Goal: Complete application form

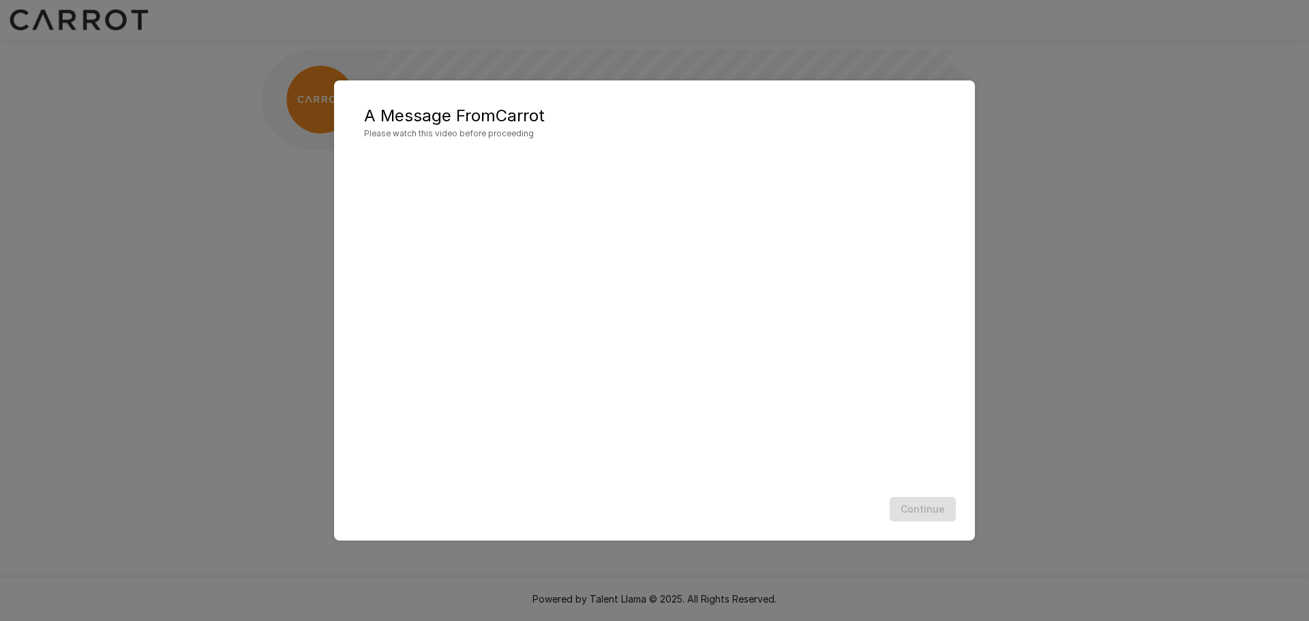
click at [835, 526] on div "Continue" at bounding box center [655, 510] width 614 height 36
click at [922, 513] on button "Continue" at bounding box center [923, 509] width 66 height 25
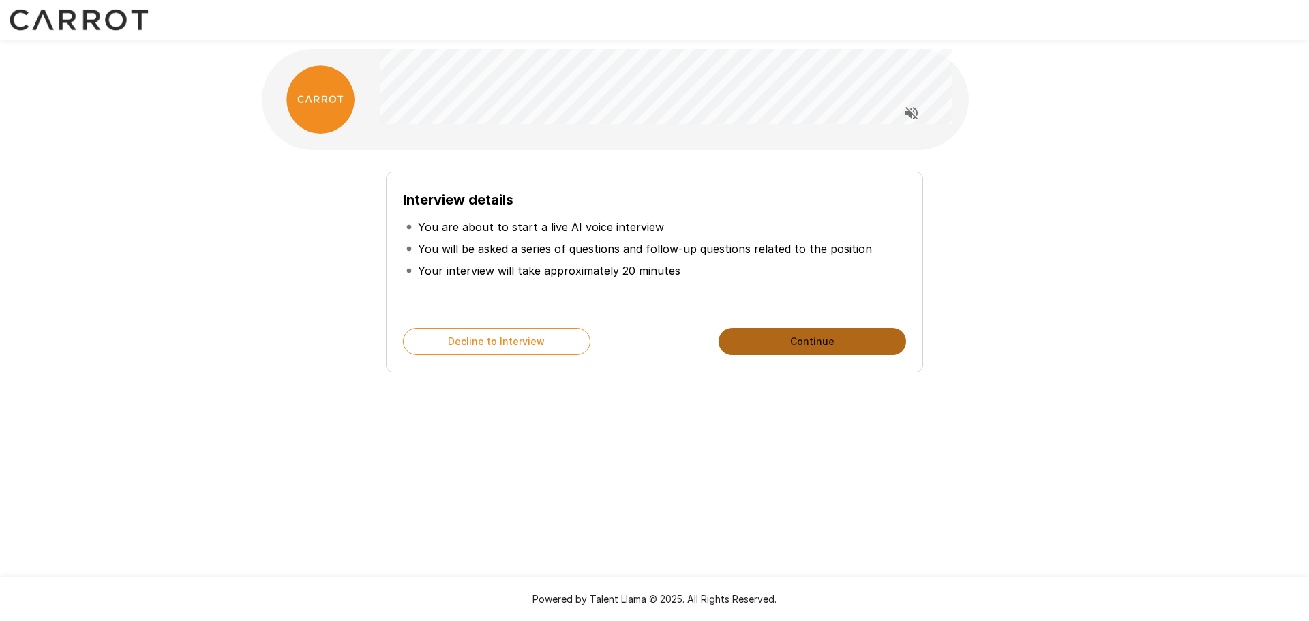
click at [828, 334] on button "Continue" at bounding box center [812, 341] width 187 height 27
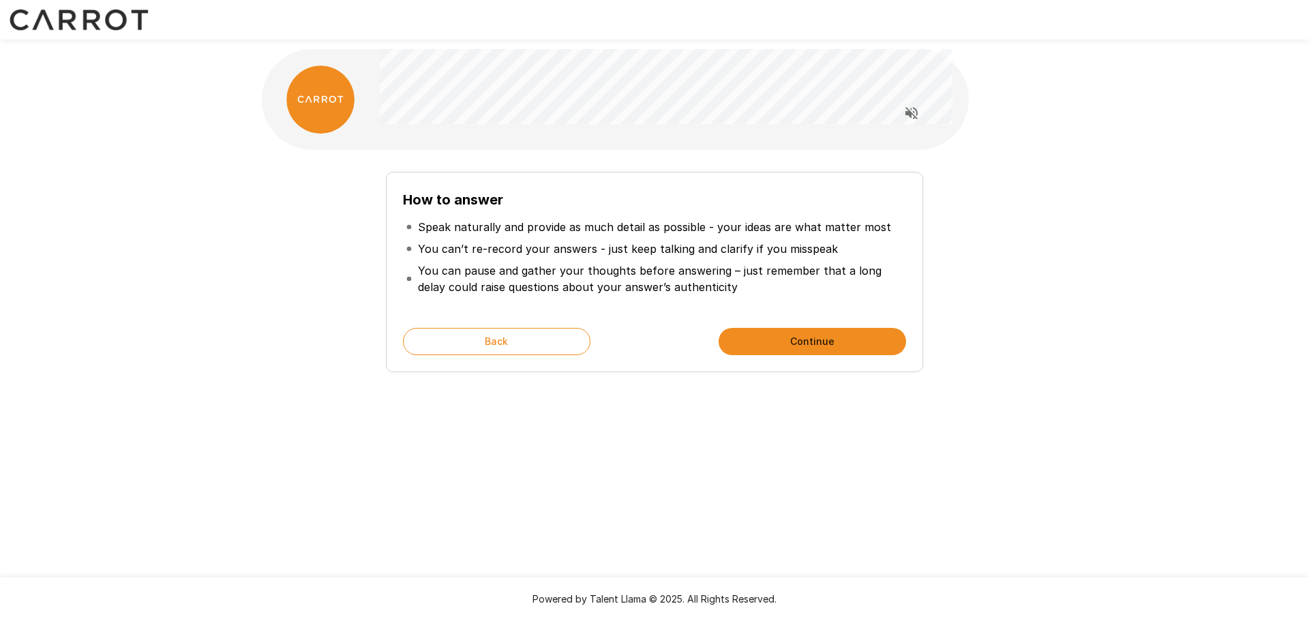
click at [830, 339] on button "Continue" at bounding box center [812, 341] width 187 height 27
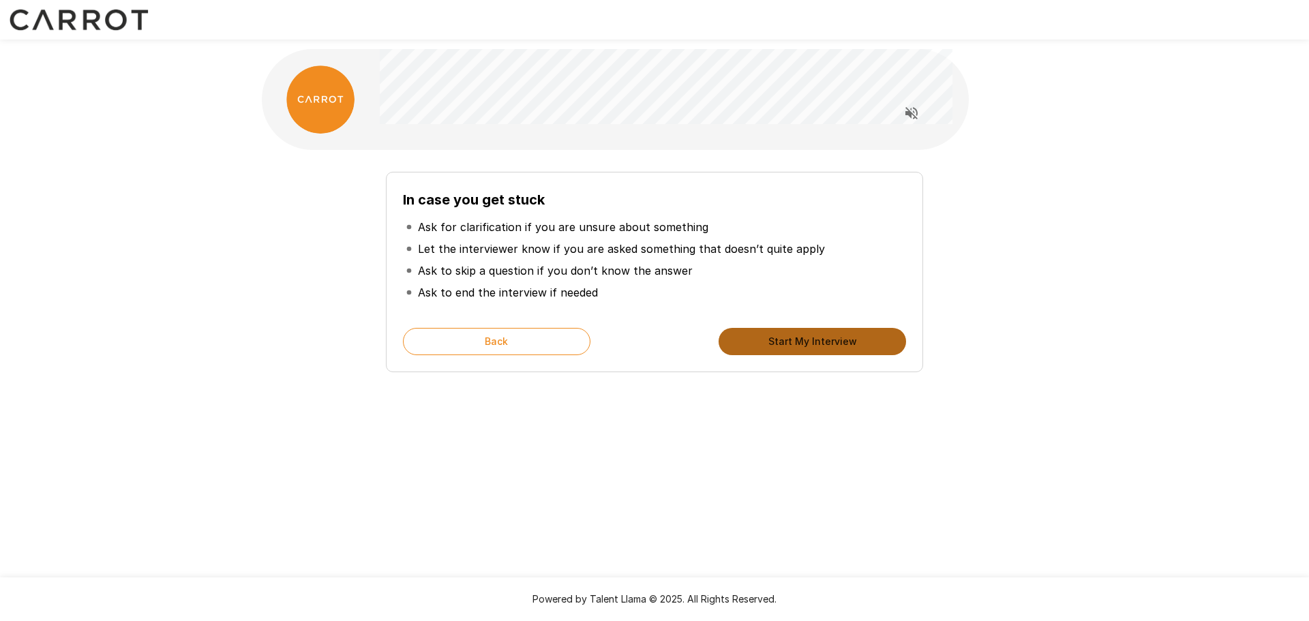
click at [830, 339] on button "Start My Interview" at bounding box center [812, 341] width 187 height 27
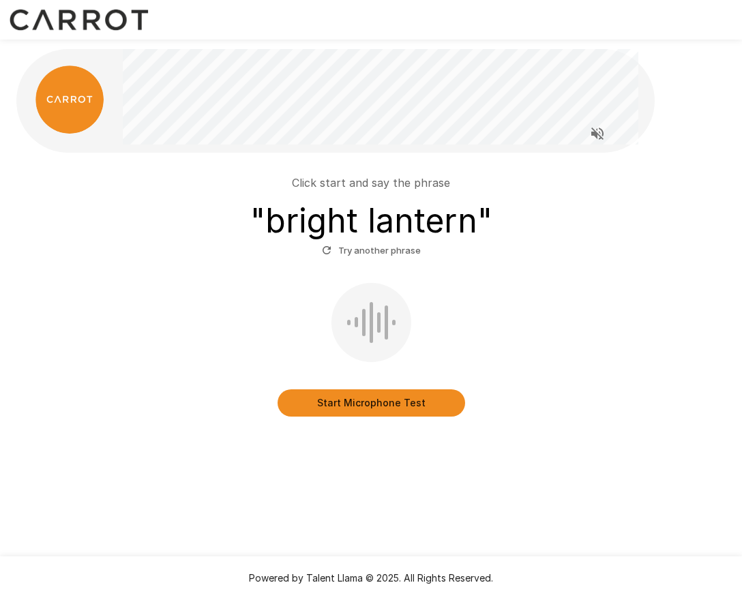
click at [173, 378] on div "Start Microphone Test" at bounding box center [371, 350] width 698 height 134
click at [397, 404] on button "Start Microphone Test" at bounding box center [370, 402] width 187 height 27
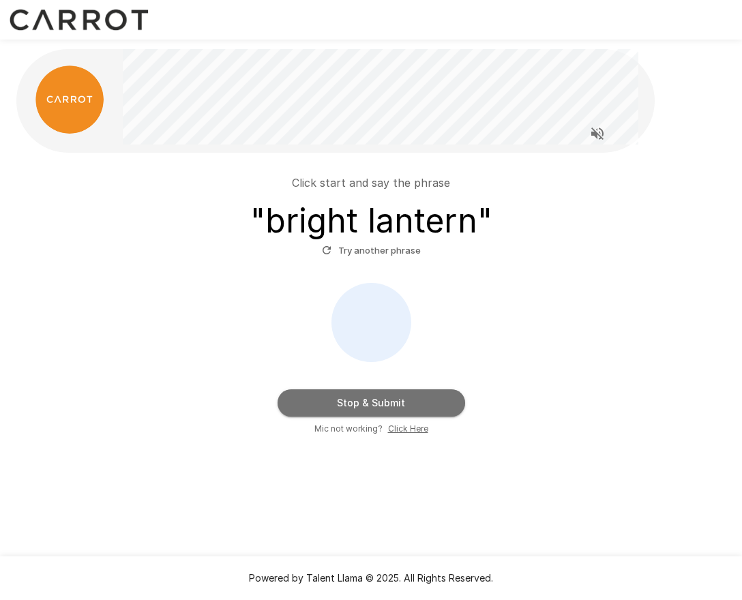
click at [393, 407] on button "Stop & Submit" at bounding box center [370, 402] width 187 height 27
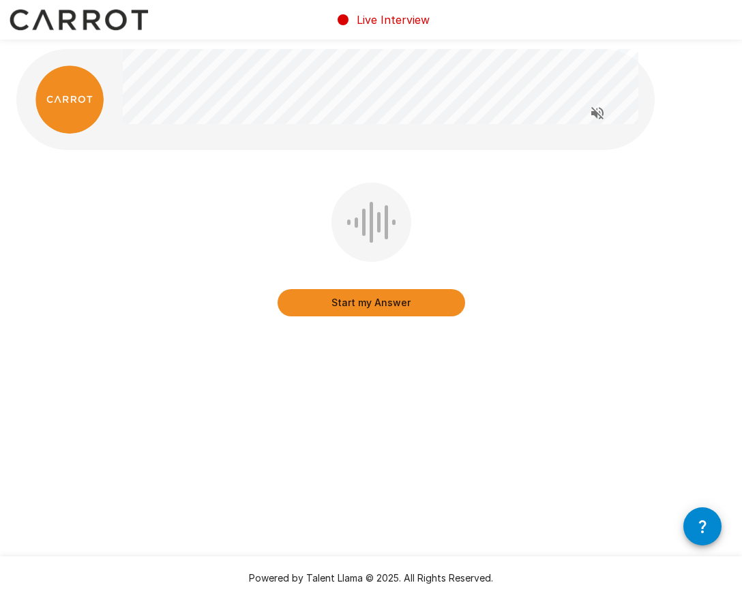
click at [254, 395] on div "Start my Answer" at bounding box center [371, 222] width 742 height 445
click at [397, 305] on button "Start my Answer" at bounding box center [370, 302] width 187 height 27
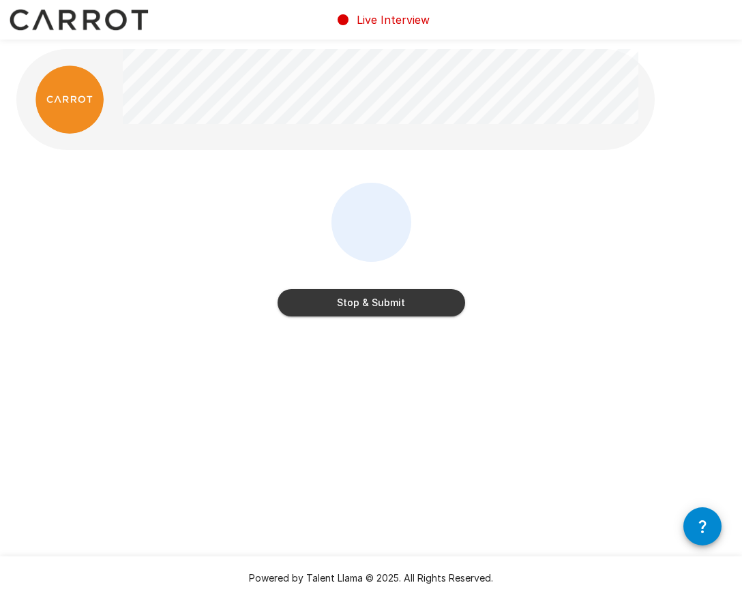
click at [390, 310] on button "Stop & Submit" at bounding box center [370, 302] width 187 height 27
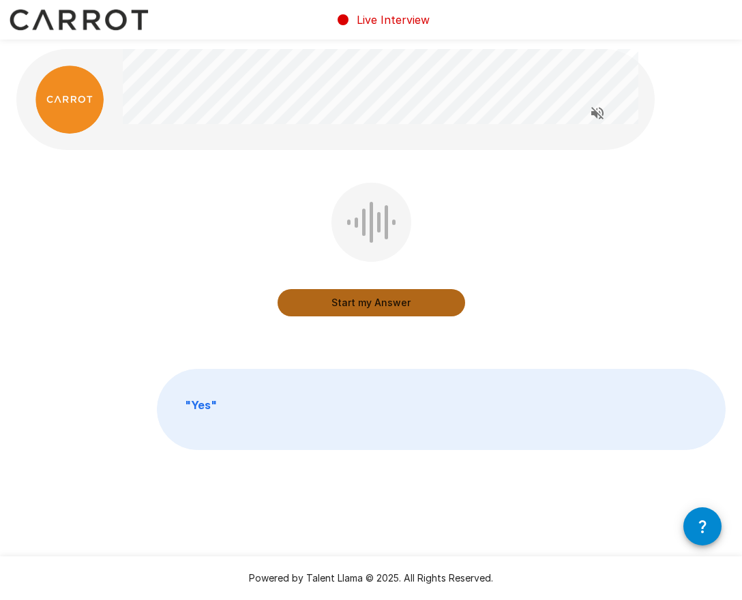
click at [387, 301] on button "Start my Answer" at bounding box center [370, 302] width 187 height 27
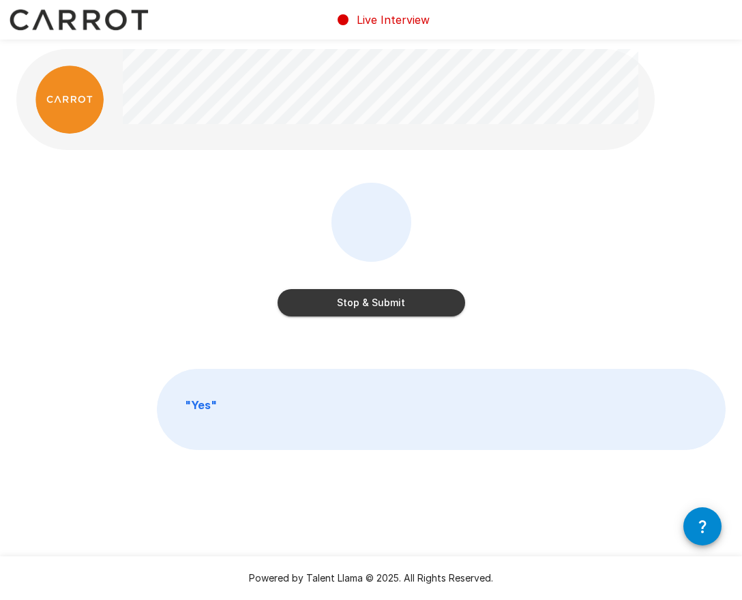
click at [401, 305] on button "Stop & Submit" at bounding box center [370, 302] width 187 height 27
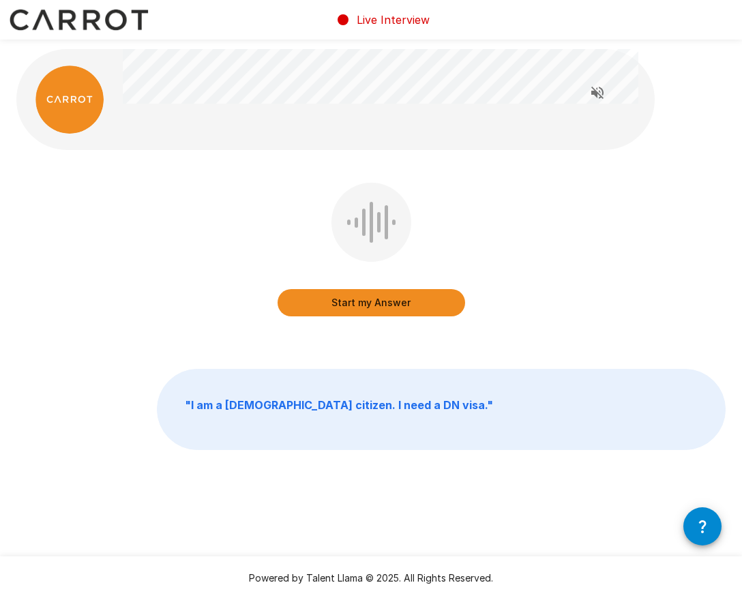
click at [330, 408] on b "" I am a [DEMOGRAPHIC_DATA] citizen. I need a DN visa. "" at bounding box center [339, 405] width 308 height 14
click at [78, 125] on img at bounding box center [69, 99] width 68 height 68
click at [595, 94] on icon "Read questions aloud" at bounding box center [597, 93] width 12 height 12
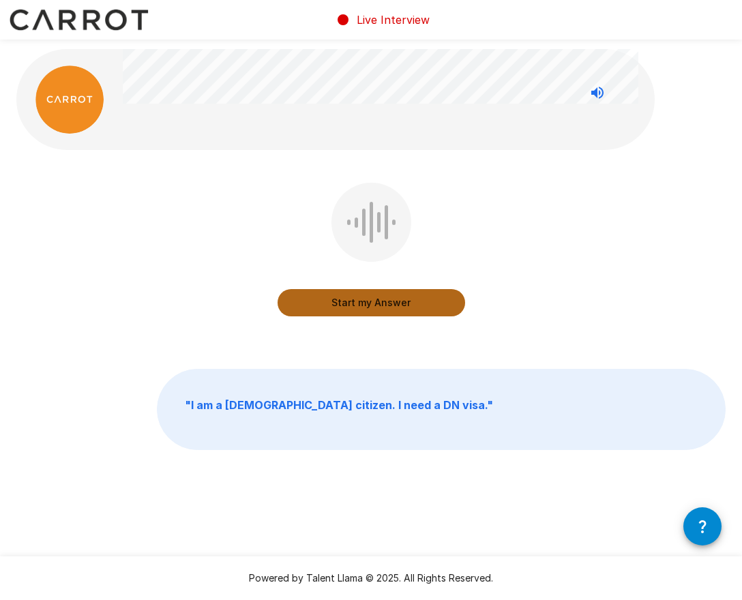
click at [390, 305] on button "Start my Answer" at bounding box center [370, 302] width 187 height 27
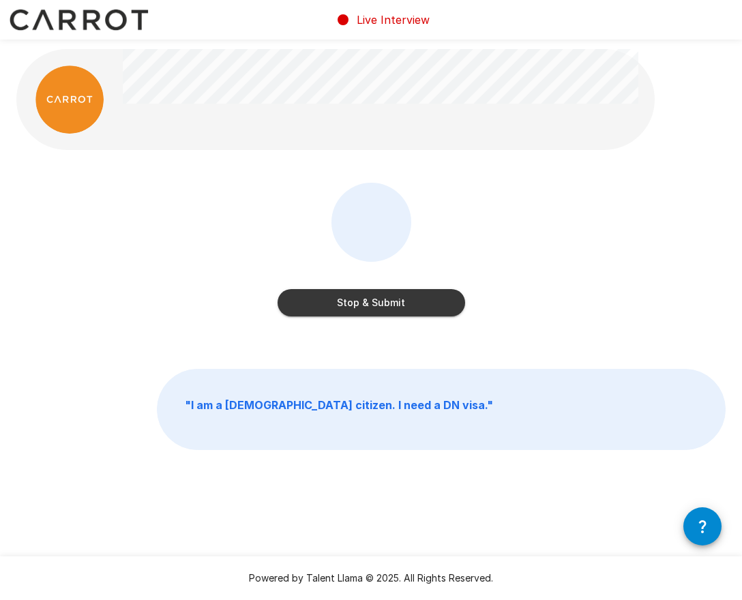
click at [393, 301] on button "Stop & Submit" at bounding box center [370, 302] width 187 height 27
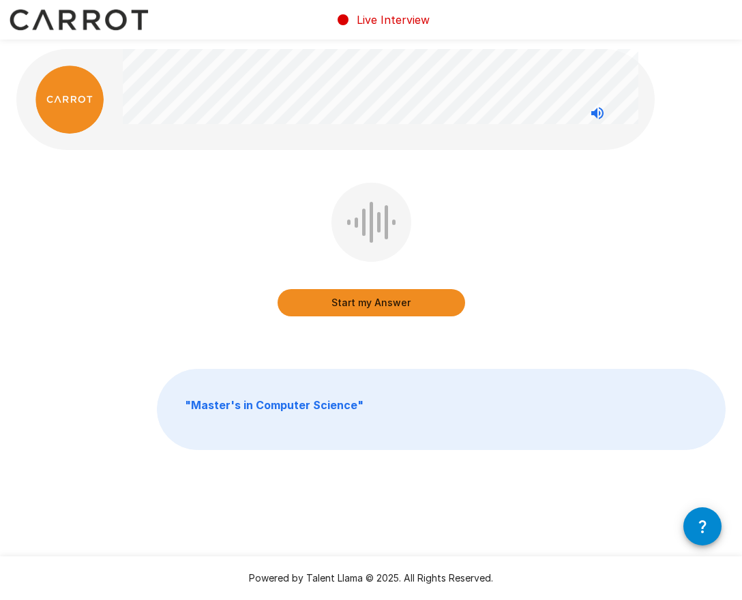
click at [392, 303] on button "Start my Answer" at bounding box center [370, 302] width 187 height 27
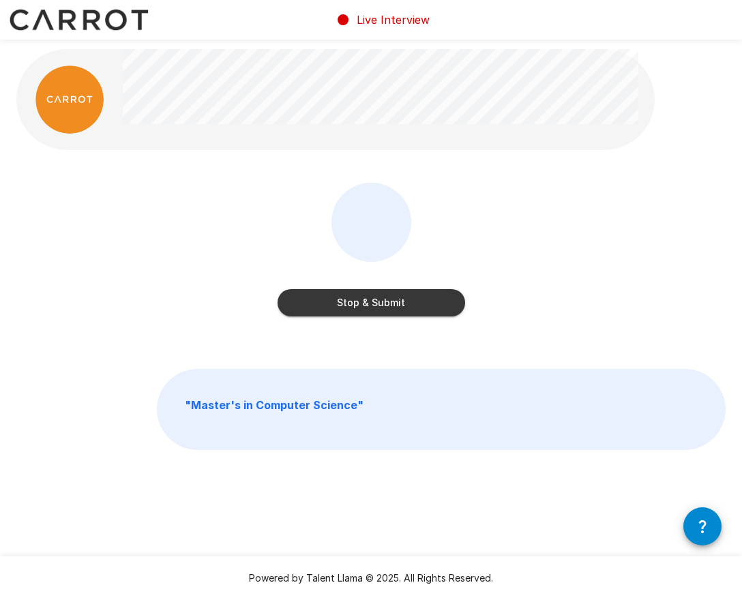
click at [395, 305] on button "Stop & Submit" at bounding box center [370, 302] width 187 height 27
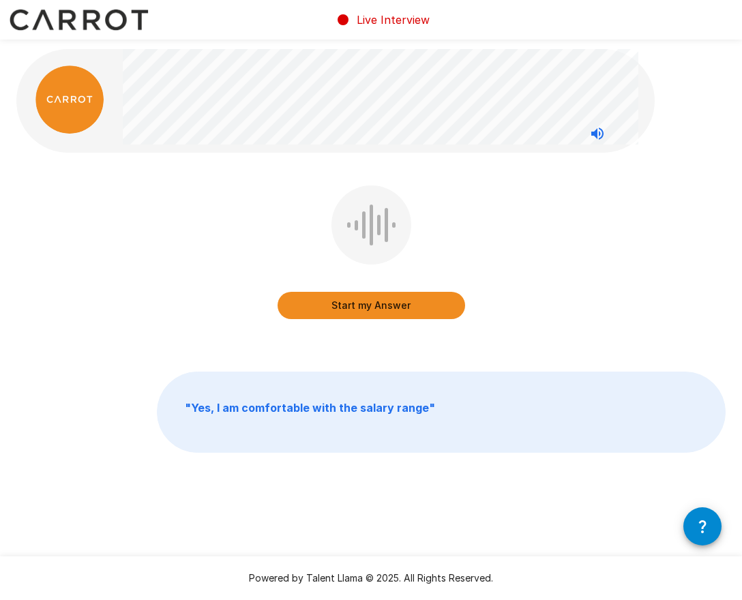
click at [511, 296] on div "Start my Answer" at bounding box center [370, 261] width 709 height 153
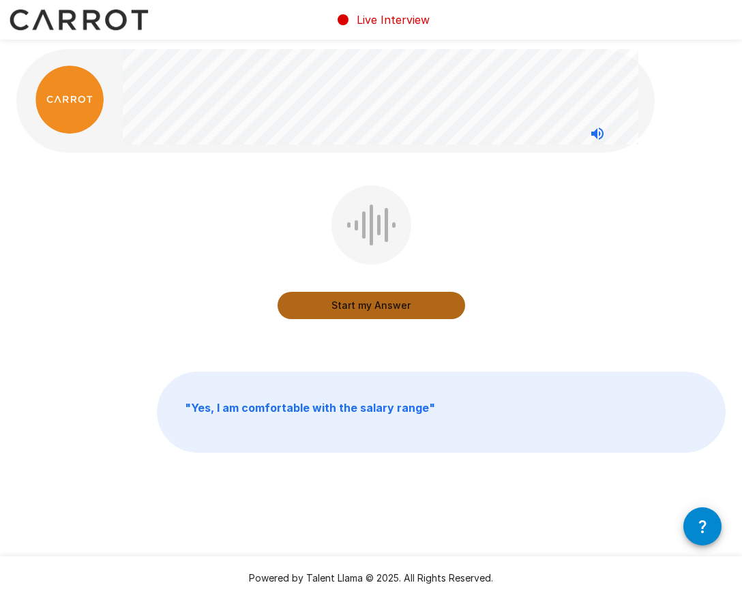
click at [395, 314] on button "Start my Answer" at bounding box center [370, 305] width 187 height 27
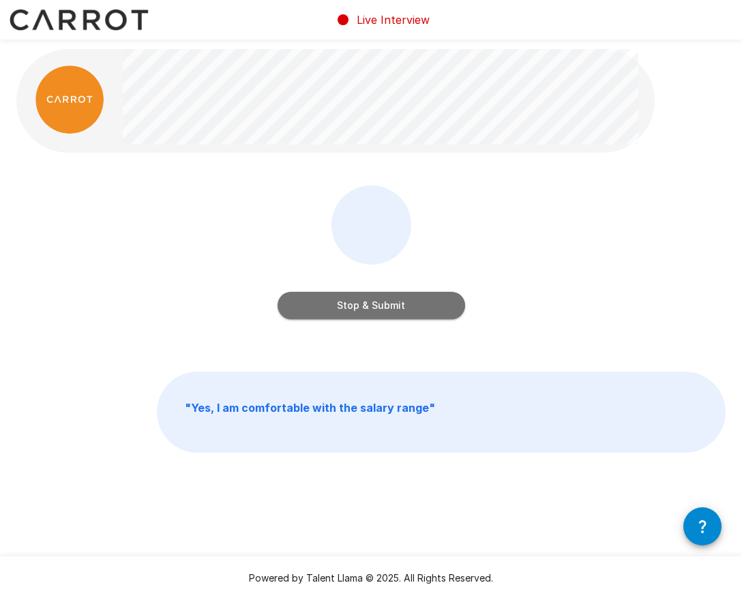
click at [395, 314] on button "Stop & Submit" at bounding box center [370, 305] width 187 height 27
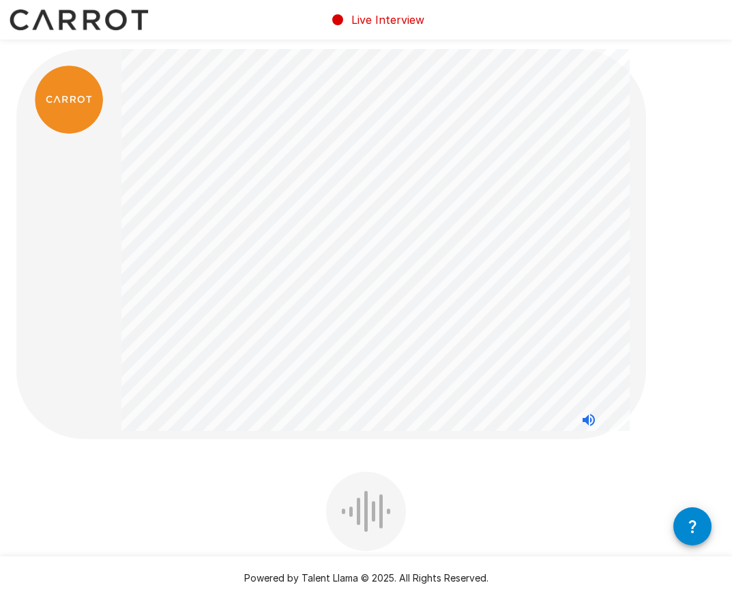
scroll to position [140, 0]
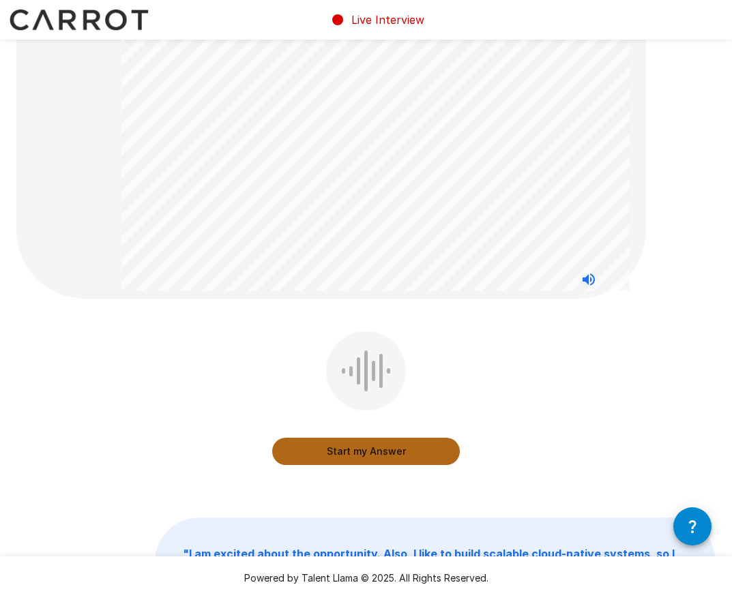
click at [388, 453] on button "Start my Answer" at bounding box center [365, 451] width 187 height 27
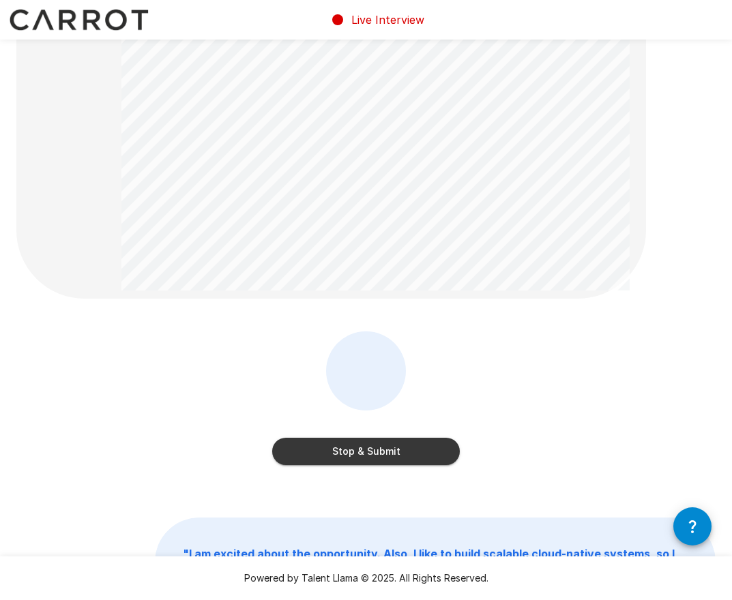
click at [388, 453] on button "Stop & Submit" at bounding box center [365, 451] width 187 height 27
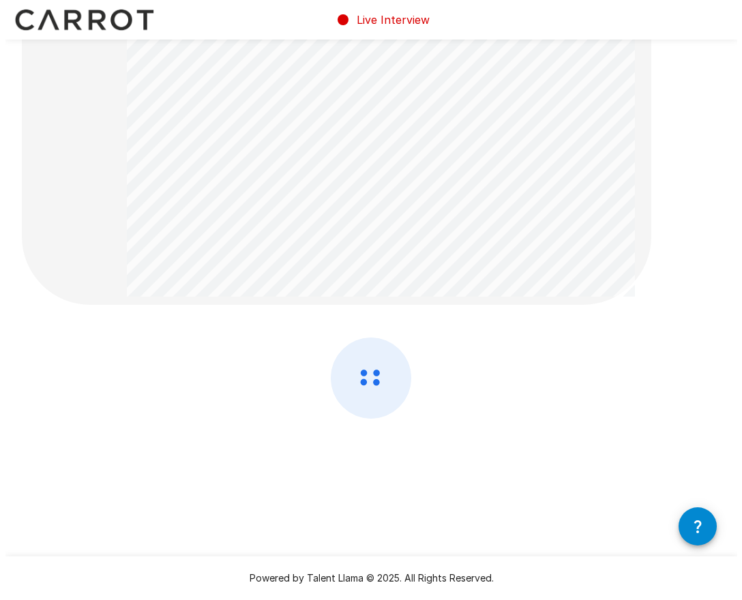
scroll to position [0, 0]
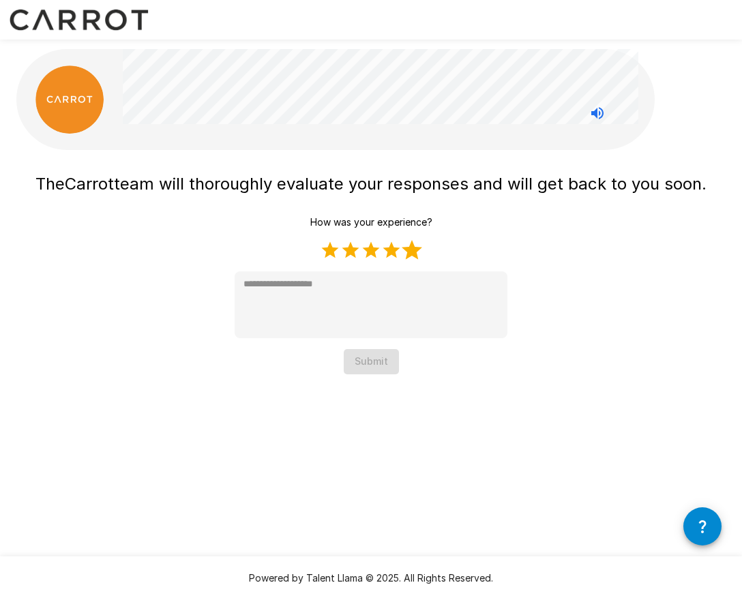
click at [412, 254] on label "5 Stars" at bounding box center [412, 250] width 20 height 20
type textarea "*"
click at [377, 356] on button "Submit" at bounding box center [371, 361] width 55 height 25
